Goal: Task Accomplishment & Management: Manage account settings

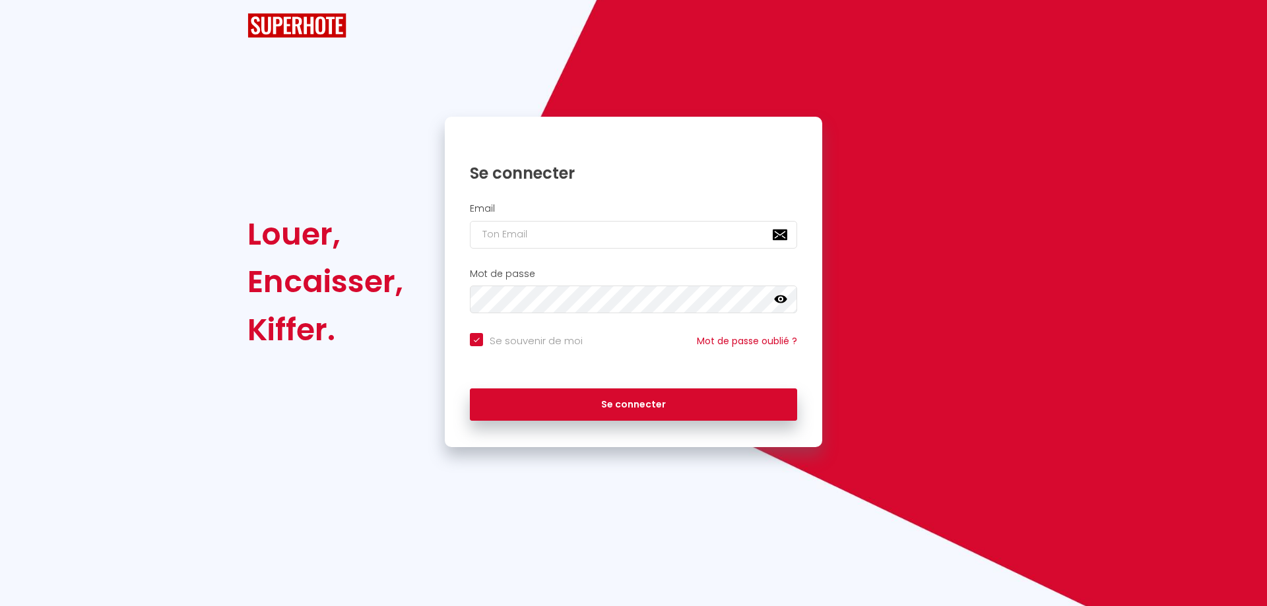
checkbox input "true"
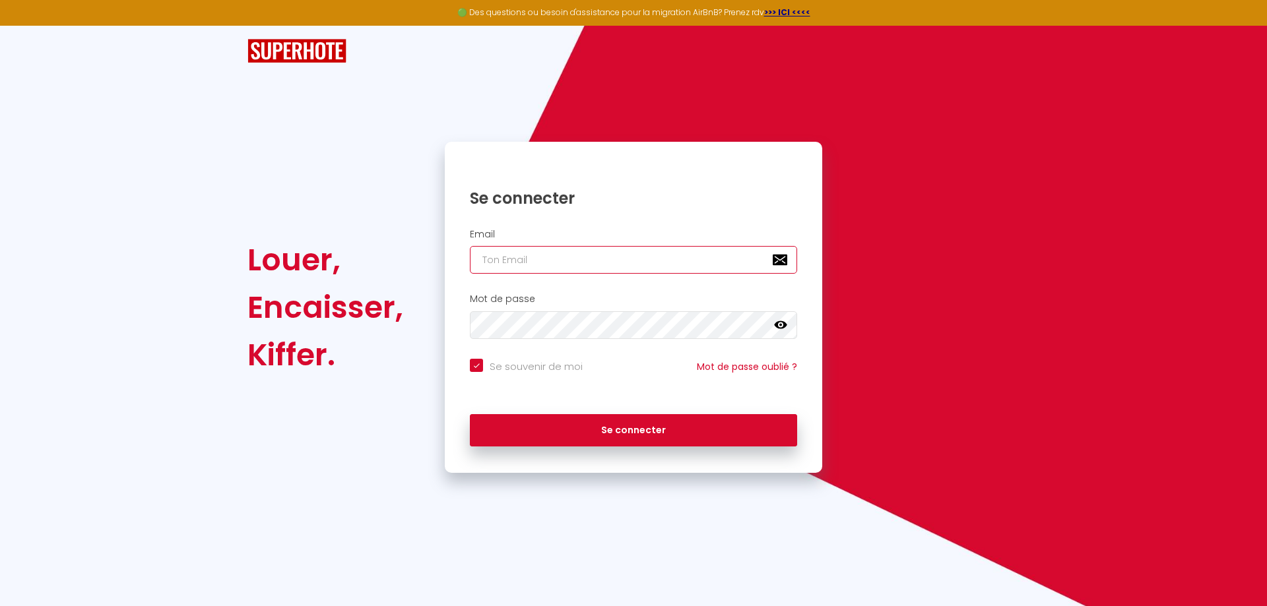
click at [567, 259] on input "email" at bounding box center [633, 260] width 327 height 28
type input "[EMAIL_ADDRESS][DOMAIN_NAME]"
checkbox input "true"
click at [273, 49] on img at bounding box center [296, 51] width 99 height 24
drag, startPoint x: 942, startPoint y: 179, endPoint x: 344, endPoint y: 96, distance: 603.7
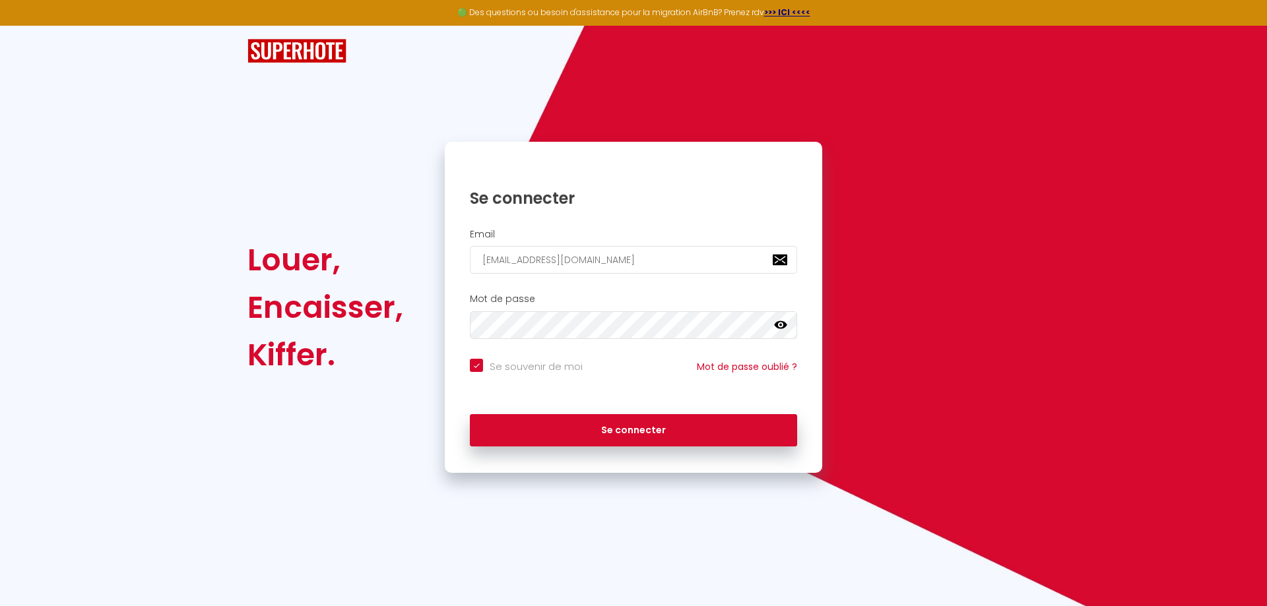
click at [352, 106] on div "Louer, Encaisser, Kiffer. Se connecter Email [EMAIL_ADDRESS][DOMAIN_NAME] Mot d…" at bounding box center [633, 249] width 772 height 447
click at [571, 257] on input "email" at bounding box center [633, 260] width 327 height 28
type input "[EMAIL_ADDRESS][DOMAIN_NAME]"
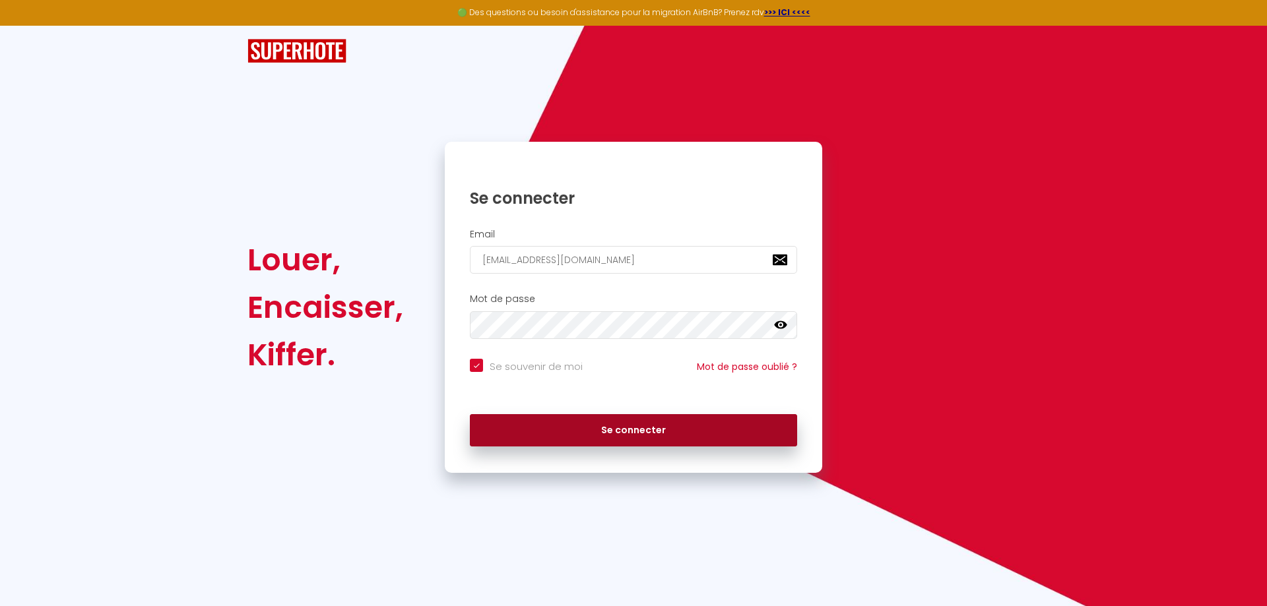
click at [655, 434] on button "Se connecter" at bounding box center [633, 430] width 327 height 33
checkbox input "true"
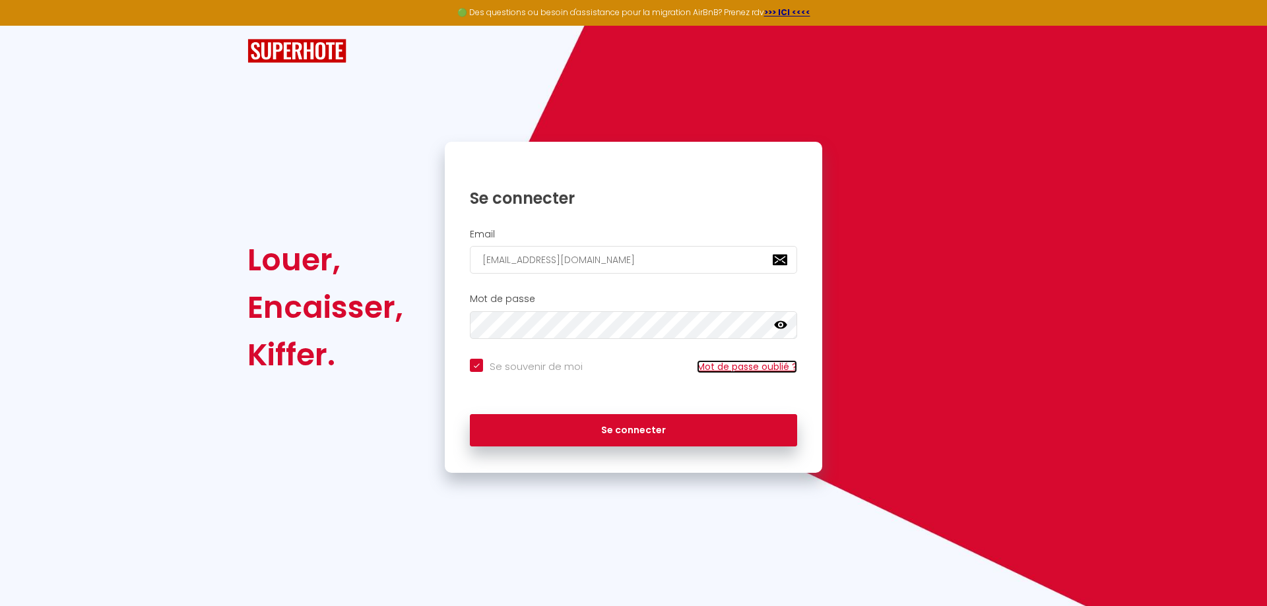
click at [747, 370] on link "Mot de passe oublié ?" at bounding box center [747, 366] width 100 height 13
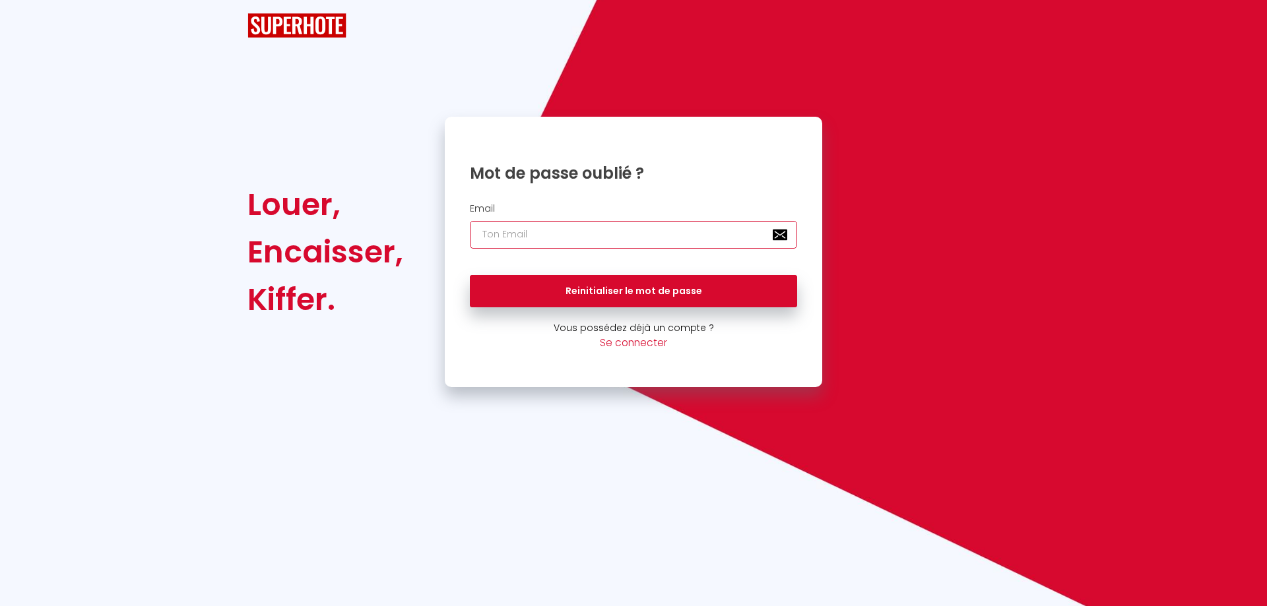
click at [554, 240] on input "email" at bounding box center [633, 235] width 327 height 28
type input "[EMAIL_ADDRESS][DOMAIN_NAME]"
click at [966, 348] on div "Louer, Encaisser, Kiffer. Mot de passe oublié ? Email batista.fred@wanadoo.fr R…" at bounding box center [633, 252] width 789 height 271
click at [274, 28] on img at bounding box center [296, 25] width 99 height 24
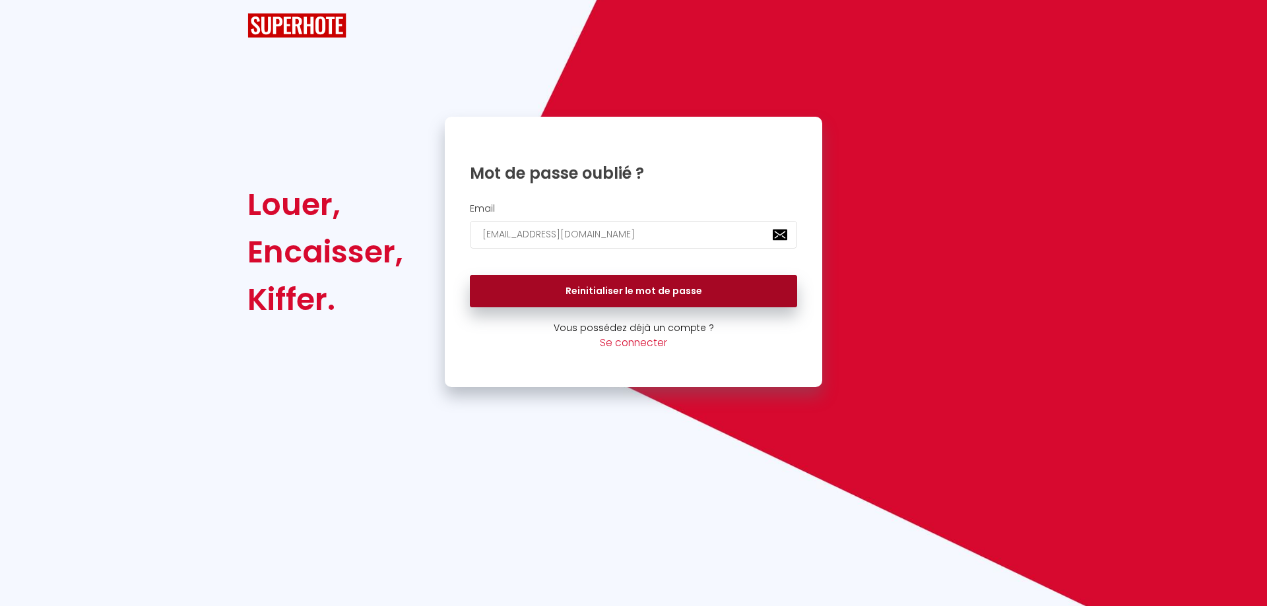
click at [625, 297] on button "Reinitialiser le mot de passe" at bounding box center [633, 291] width 327 height 33
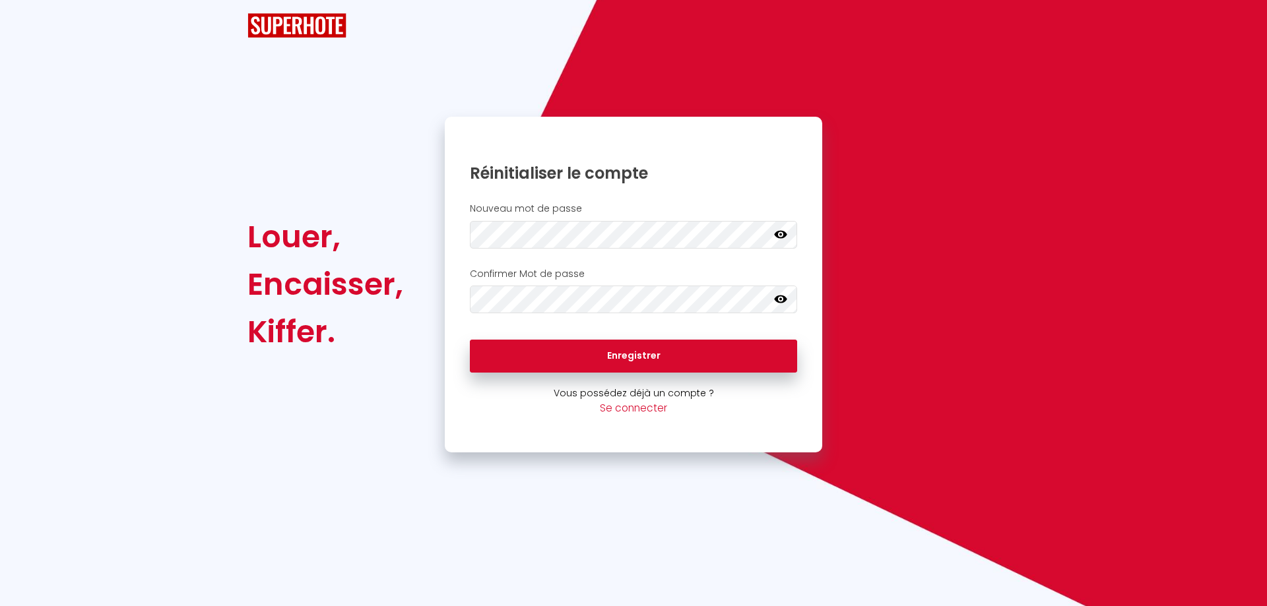
click at [777, 300] on icon at bounding box center [780, 300] width 13 height 8
click at [784, 237] on icon at bounding box center [780, 234] width 13 height 8
click at [784, 237] on icon at bounding box center [780, 234] width 13 height 11
click at [784, 297] on icon at bounding box center [780, 299] width 13 height 11
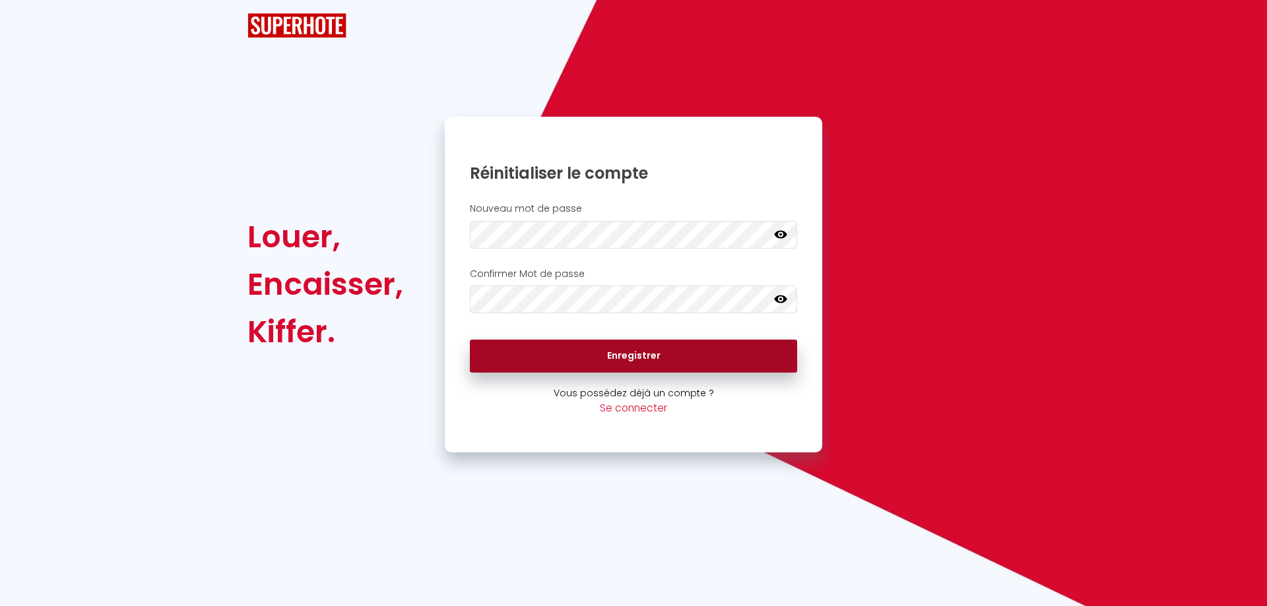
click at [698, 357] on button "Enregistrer" at bounding box center [633, 356] width 327 height 33
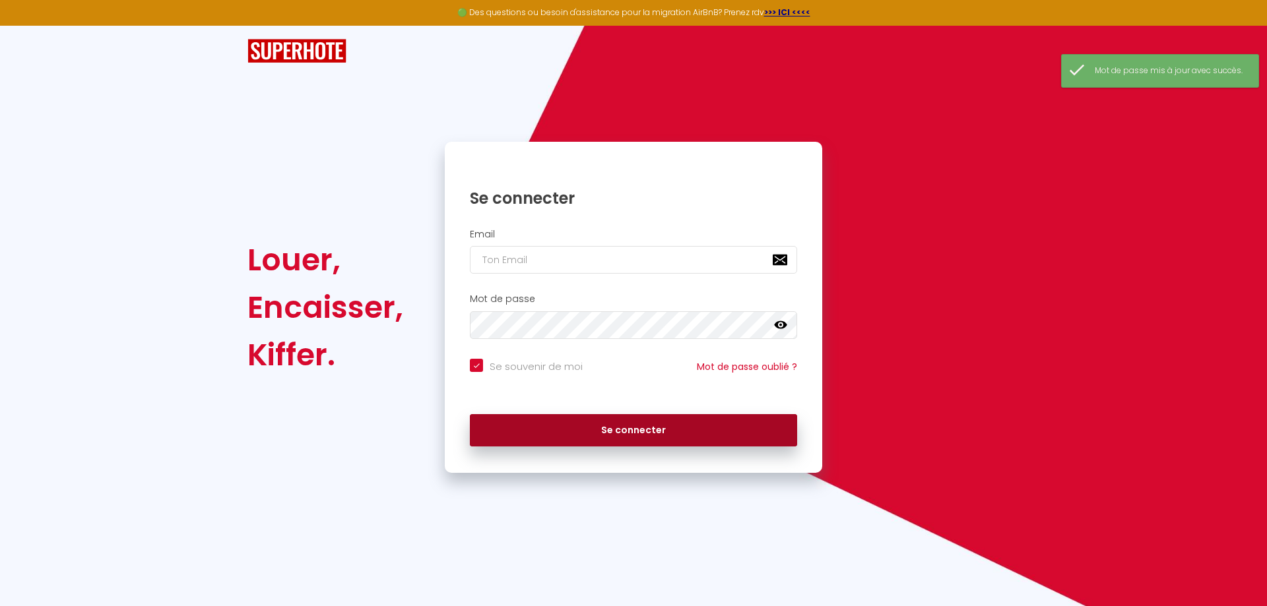
click at [667, 435] on button "Se connecter" at bounding box center [633, 430] width 327 height 33
checkbox input "true"
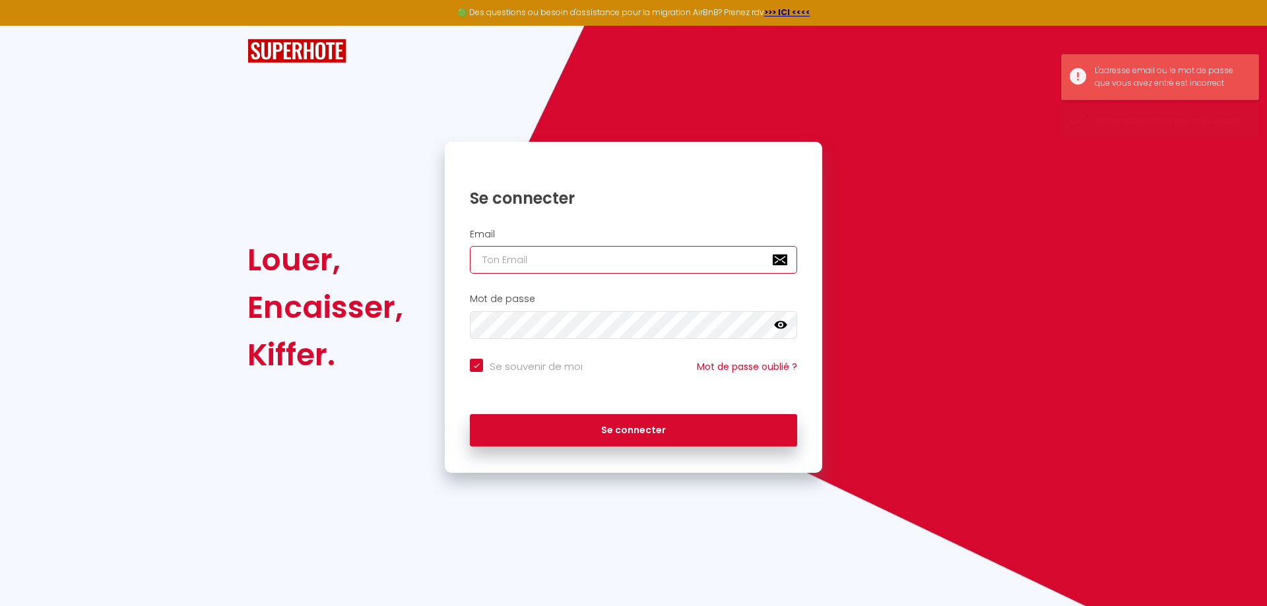
click at [552, 261] on input "email" at bounding box center [633, 260] width 327 height 28
type input "[EMAIL_ADDRESS][DOMAIN_NAME]"
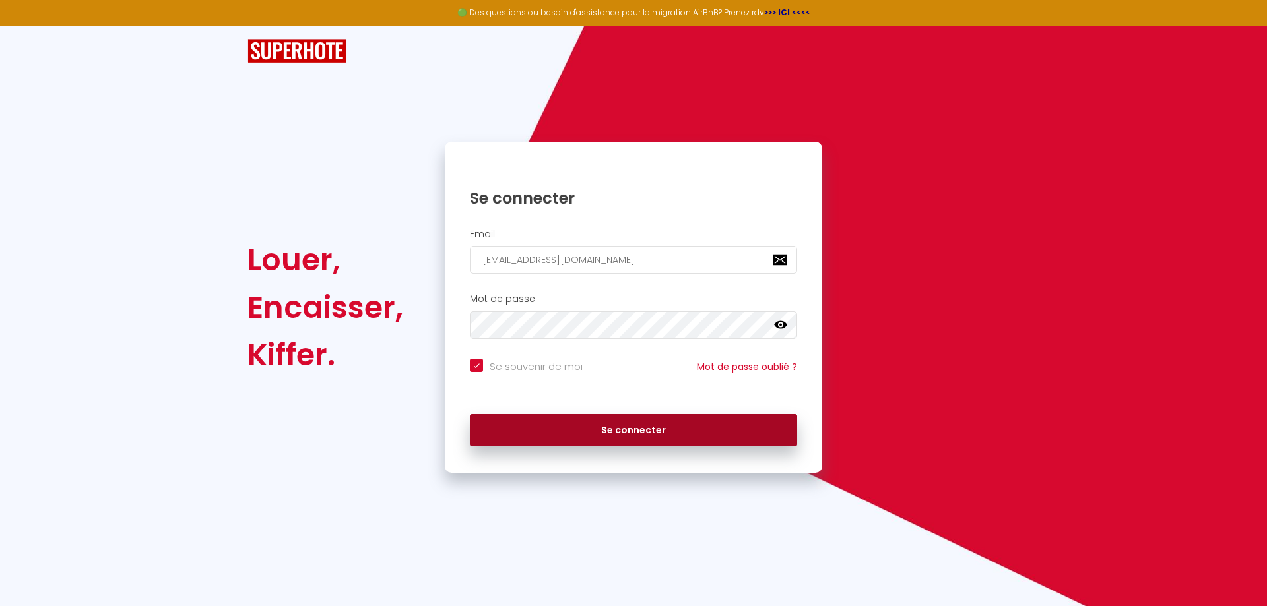
click at [678, 432] on button "Se connecter" at bounding box center [633, 430] width 327 height 33
checkbox input "true"
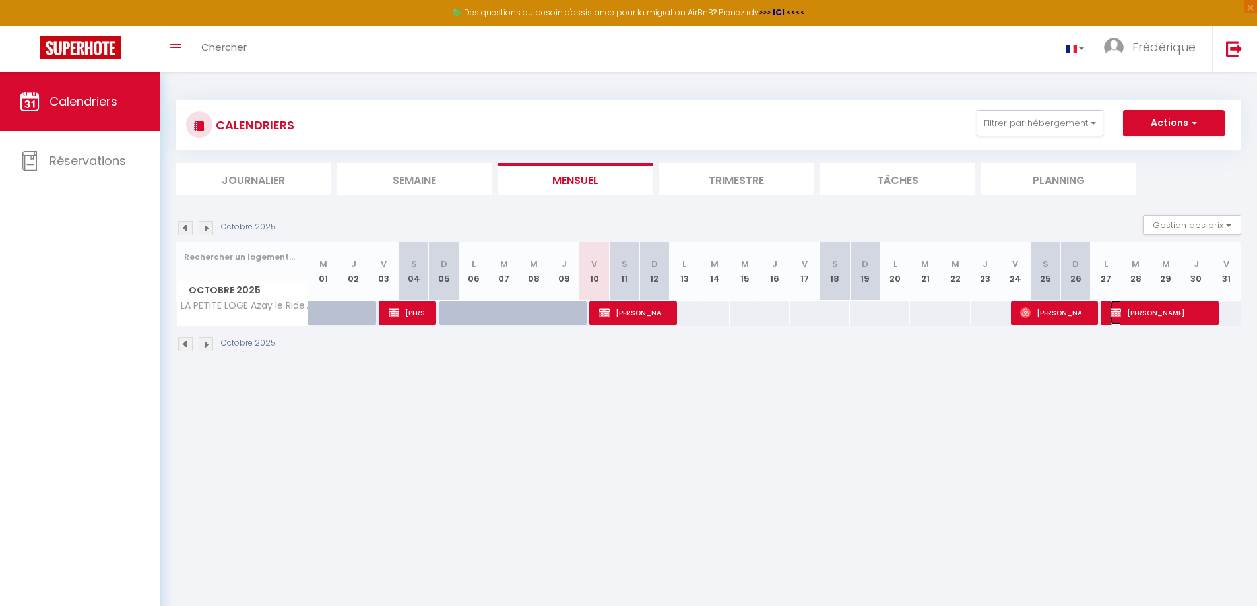
click at [1146, 312] on span "JEAN-MARC COLLARDEAU" at bounding box center [1161, 312] width 101 height 25
select select "OK"
select select "KO"
select select "0"
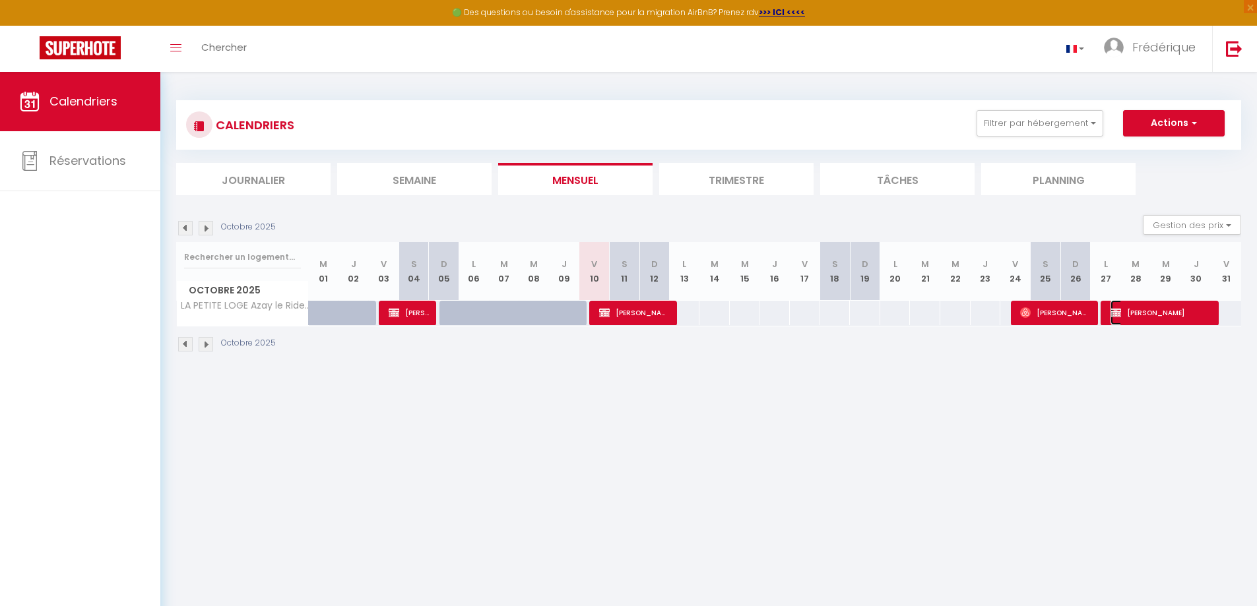
select select "1"
select select
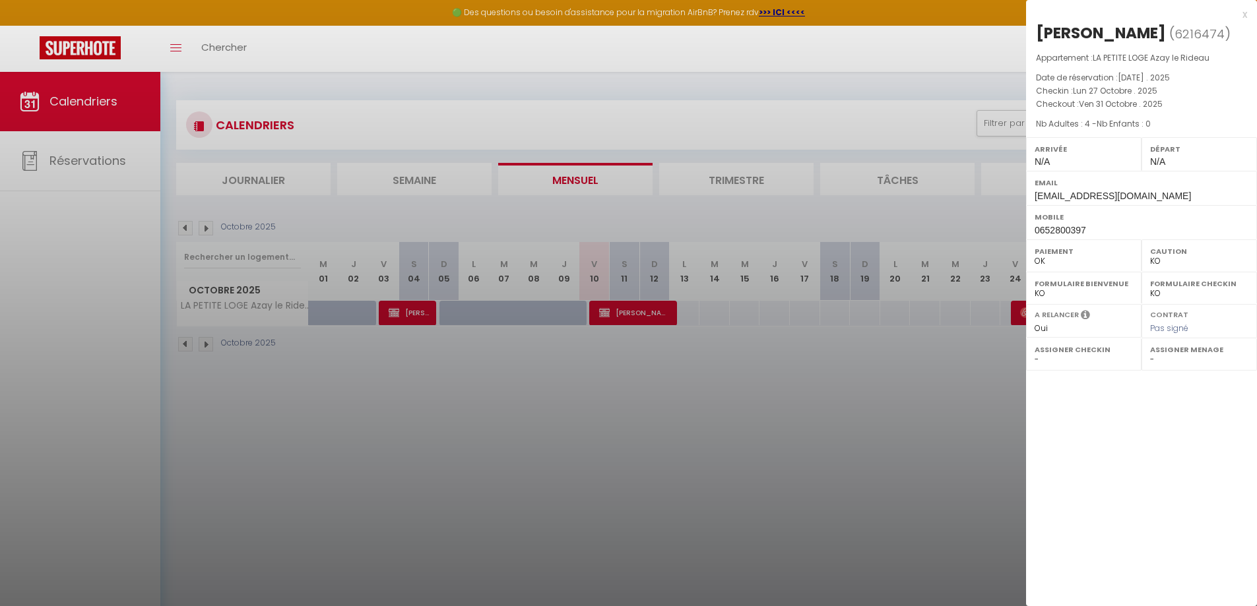
select select "8047"
select select "32445"
click at [923, 410] on div at bounding box center [628, 303] width 1257 height 606
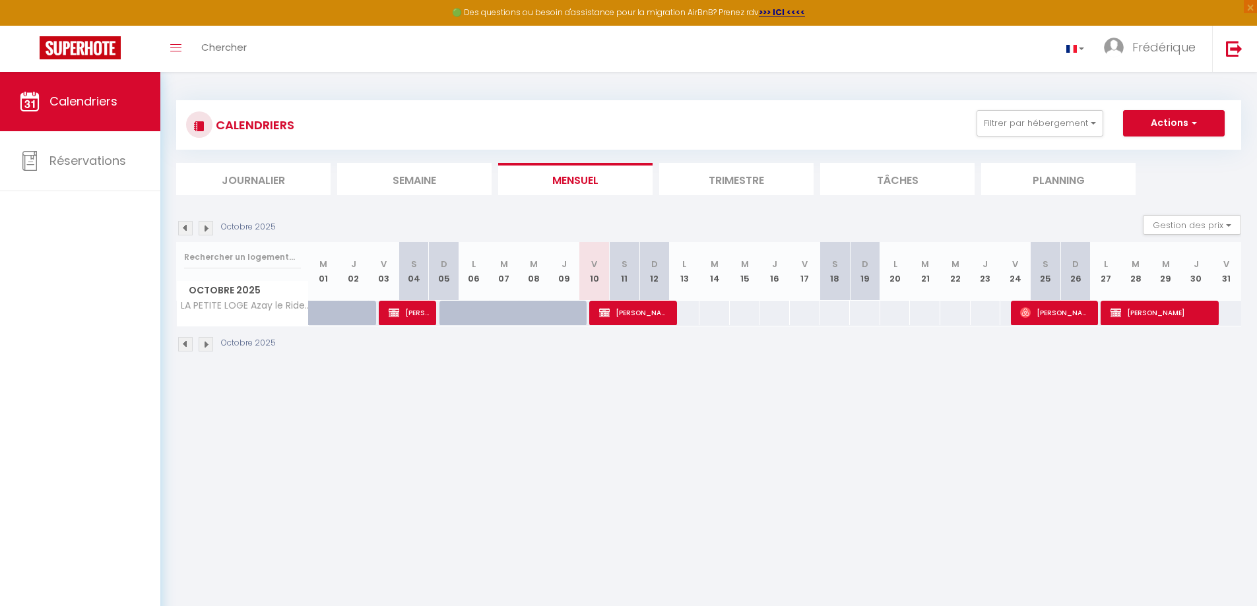
click at [205, 228] on img at bounding box center [206, 228] width 15 height 15
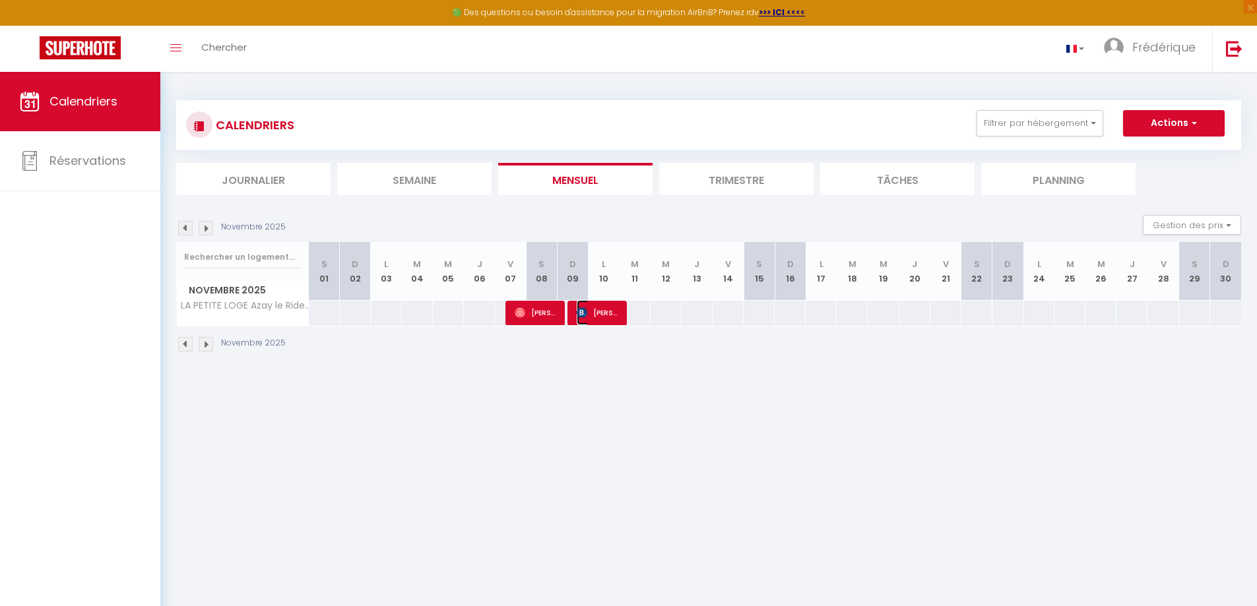
click at [583, 315] on img at bounding box center [582, 313] width 11 height 11
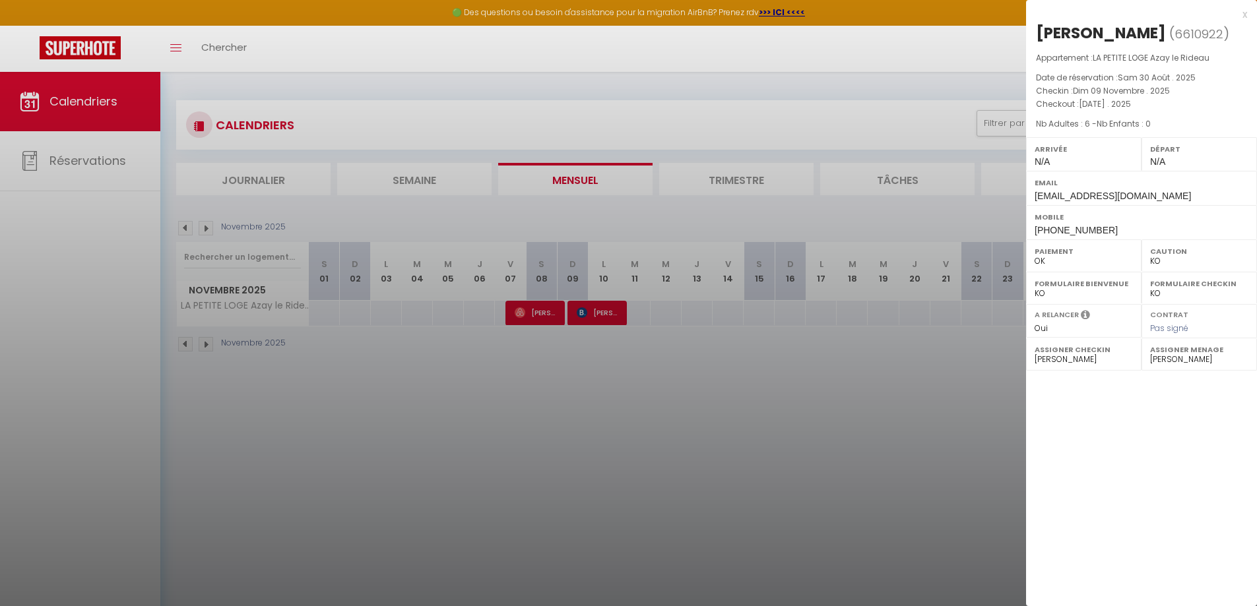
click at [585, 396] on div at bounding box center [628, 303] width 1257 height 606
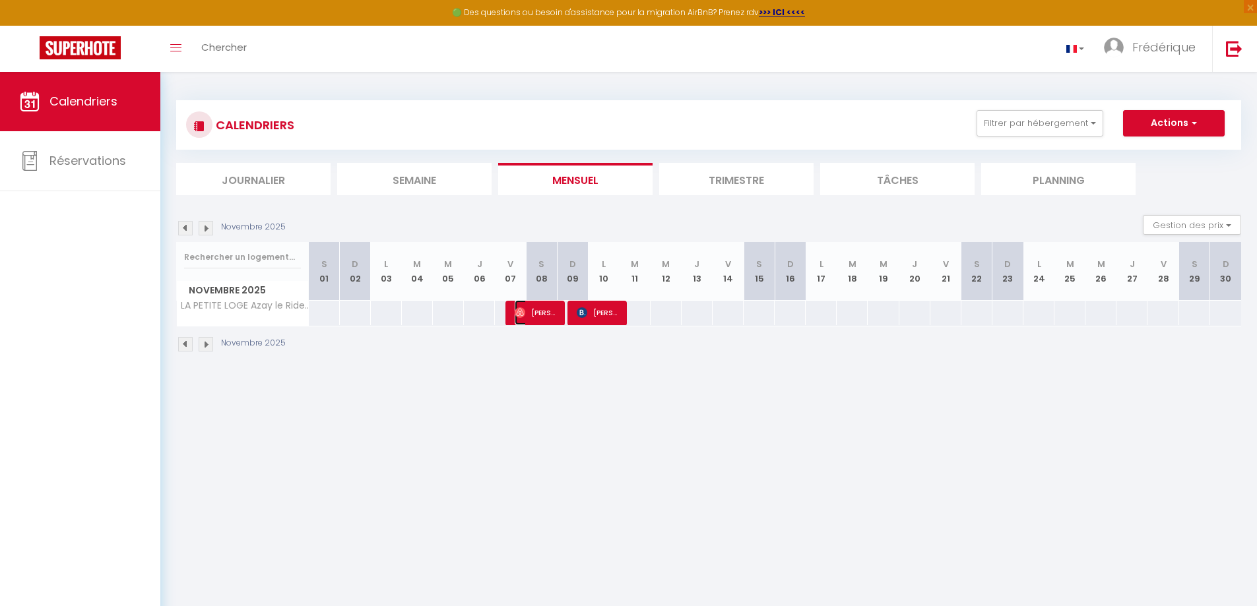
click at [544, 312] on span "Ludovic Belaise" at bounding box center [536, 312] width 42 height 25
select select "OK"
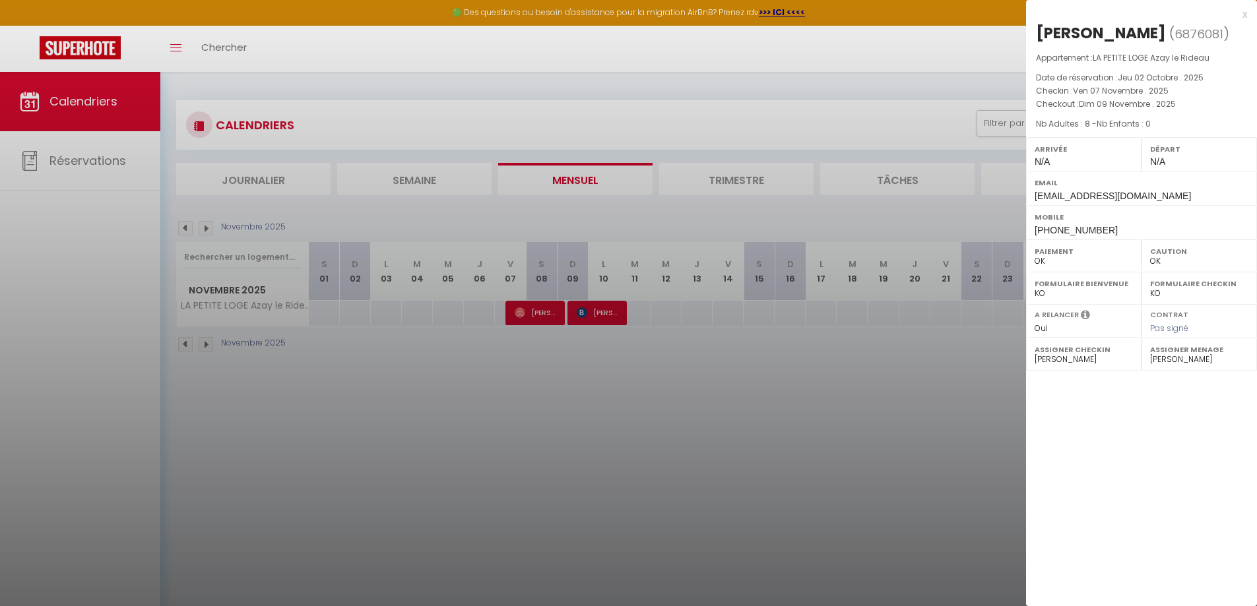
click at [573, 429] on div at bounding box center [628, 303] width 1257 height 606
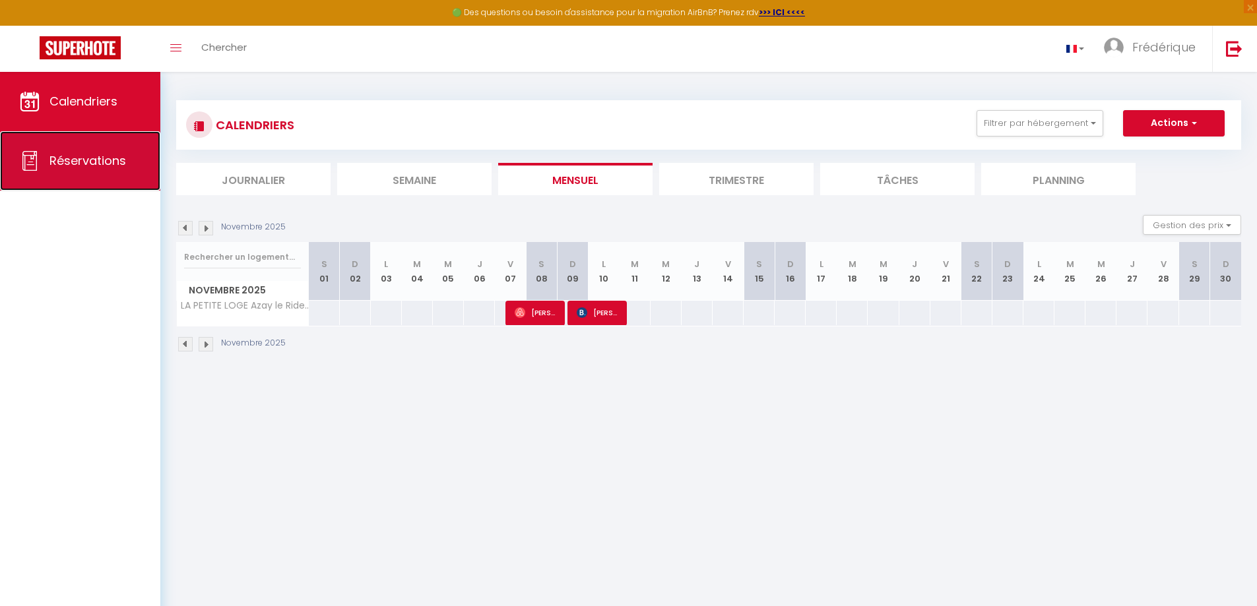
click at [63, 155] on span "Réservations" at bounding box center [87, 160] width 77 height 16
select select "not_cancelled"
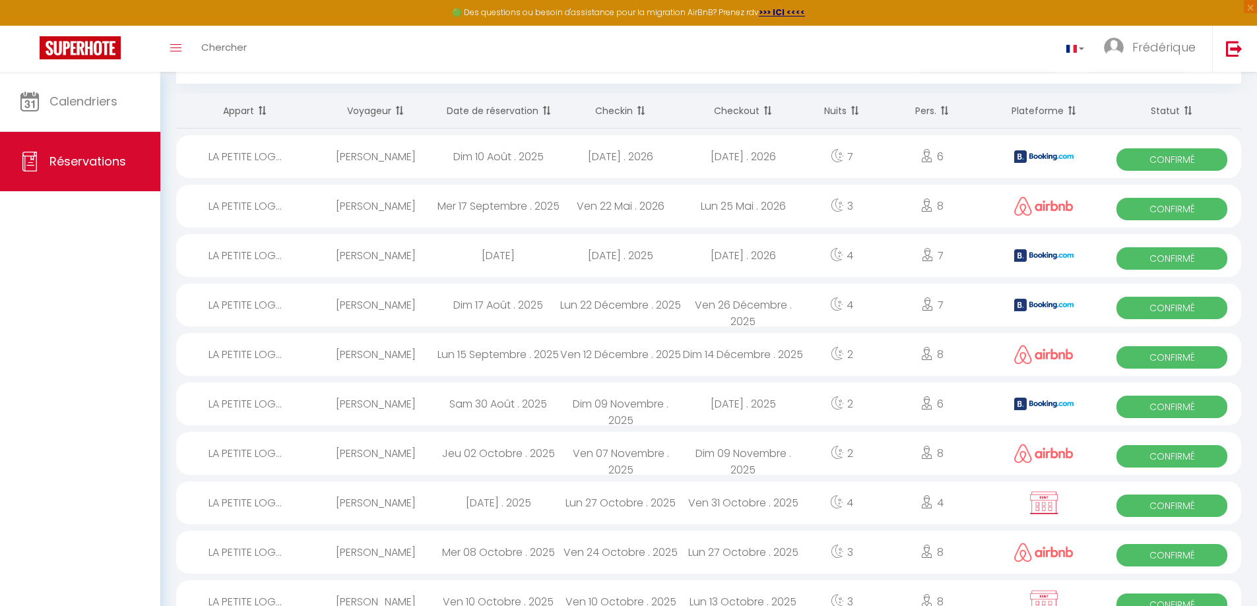
scroll to position [132, 0]
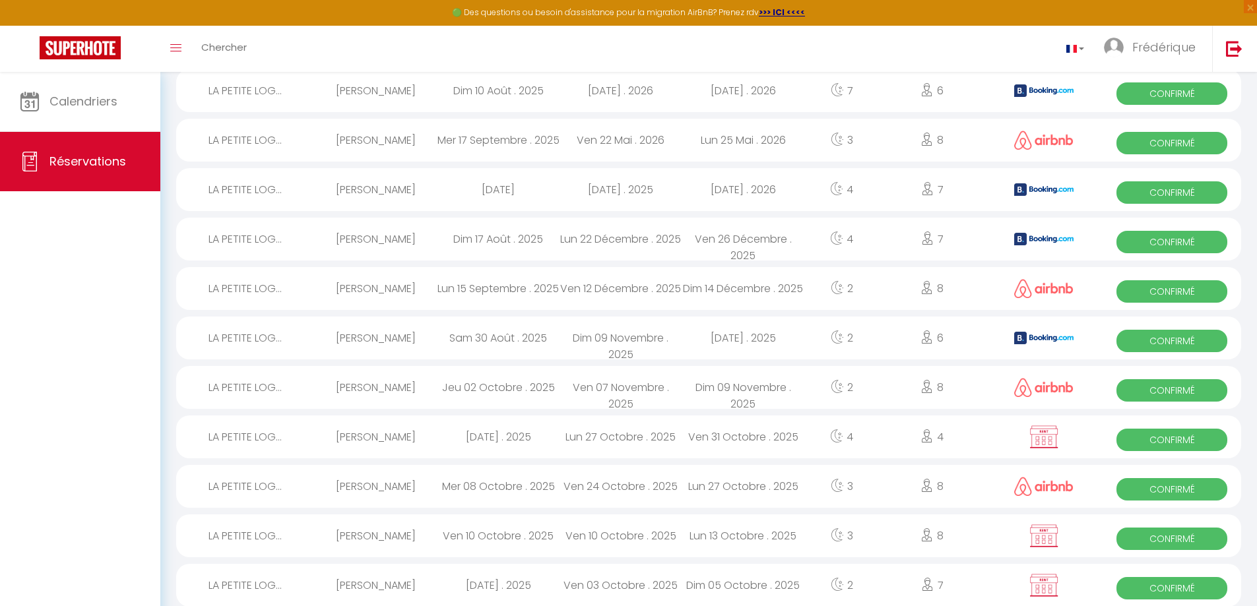
click at [1191, 393] on span "Confirmé" at bounding box center [1172, 390] width 111 height 22
select select "OK"
select select "0"
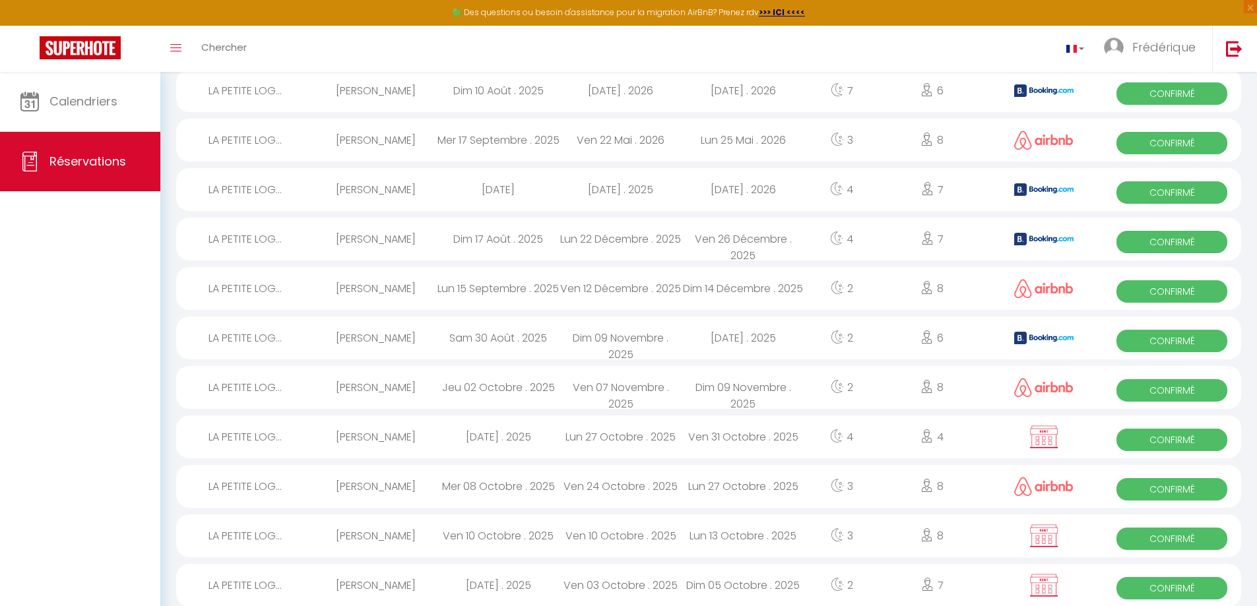
select select "1"
select select
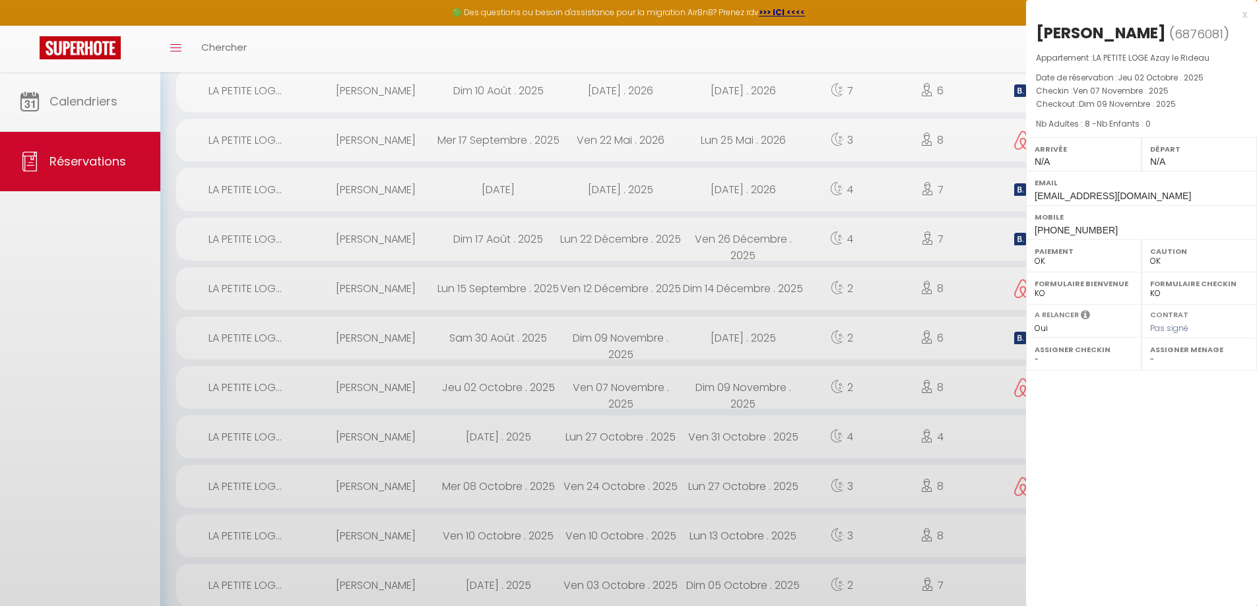
select select "8047"
select select "32445"
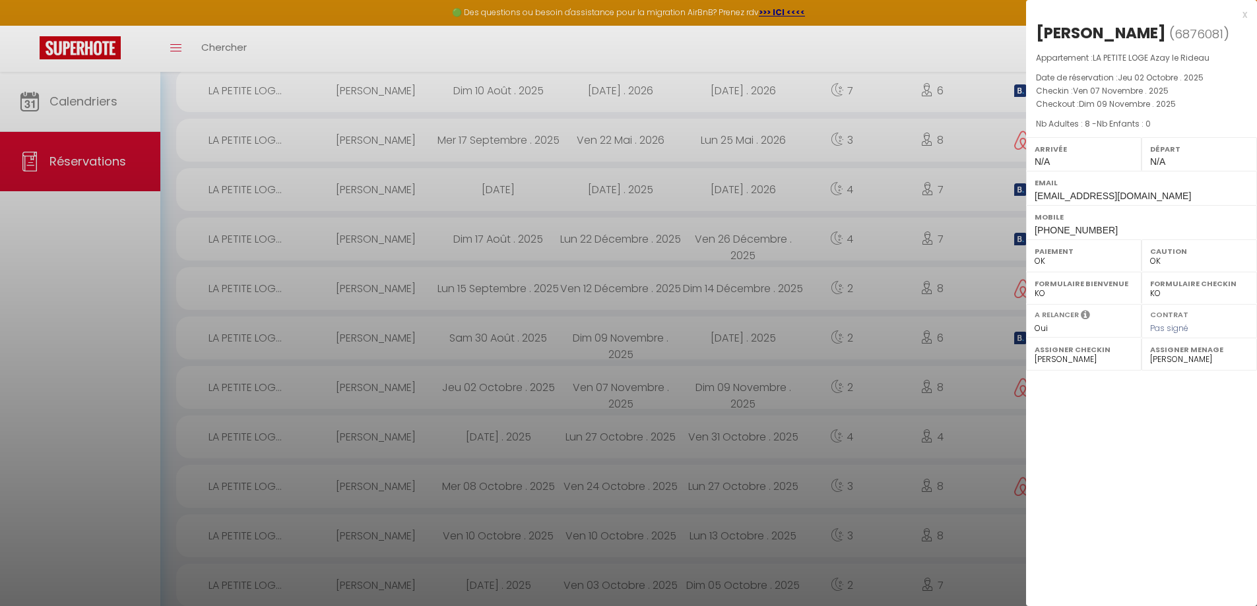
click at [996, 438] on div at bounding box center [628, 303] width 1257 height 606
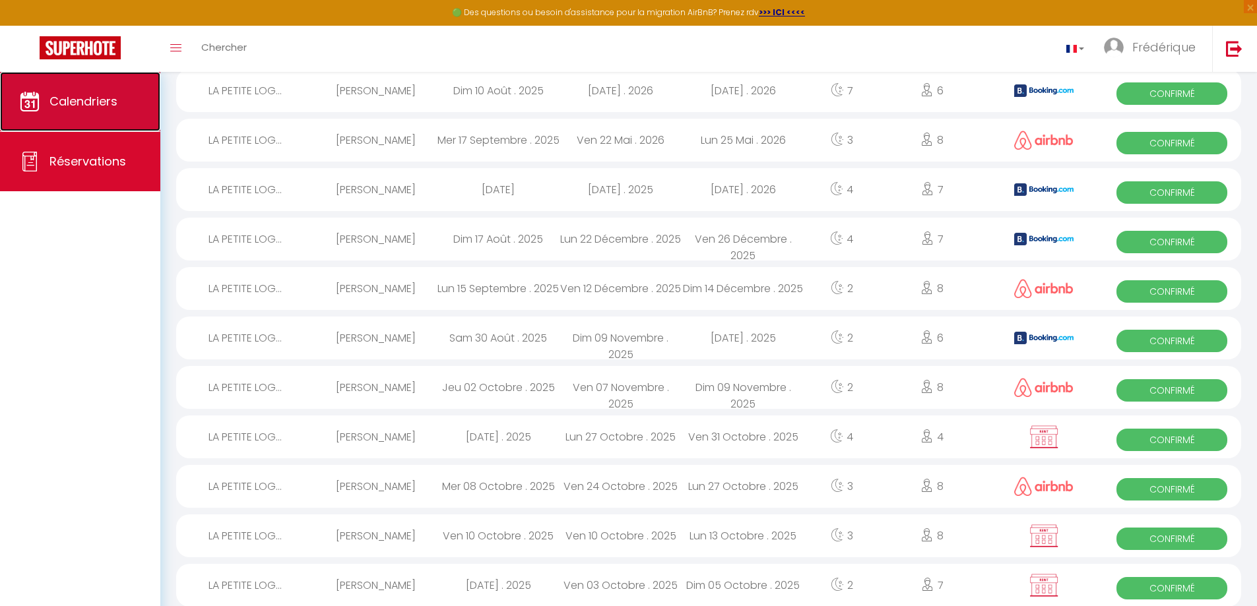
click at [62, 103] on span "Calendriers" at bounding box center [83, 101] width 68 height 16
